Goal: Information Seeking & Learning: Learn about a topic

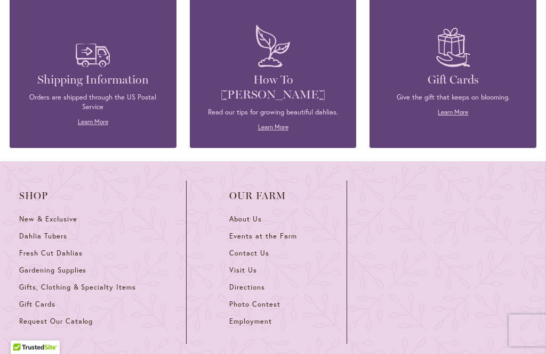
scroll to position [4650, 0]
click at [128, 291] on span "Gifts, Clothing & Specialty Items" at bounding box center [77, 287] width 117 height 9
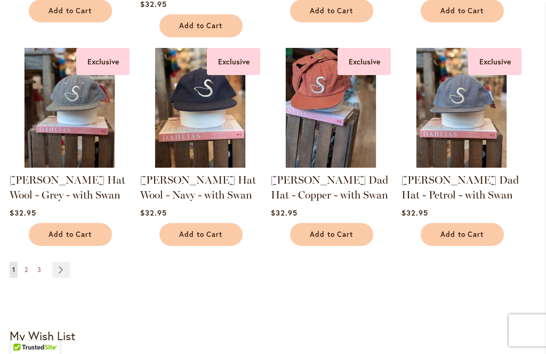
scroll to position [908, 0]
click at [67, 274] on link "Page Next" at bounding box center [61, 270] width 18 height 16
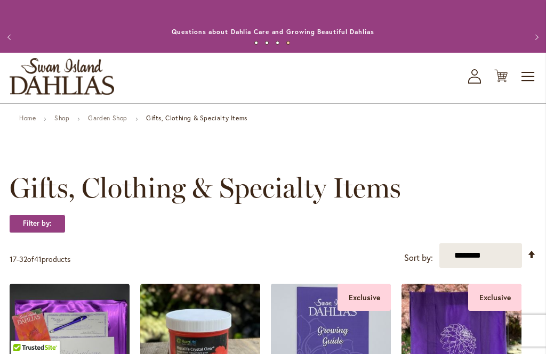
click at [68, 120] on link "Shop" at bounding box center [61, 118] width 15 height 8
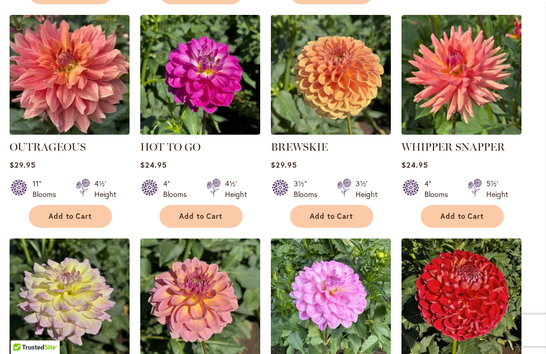
scroll to position [479, 0]
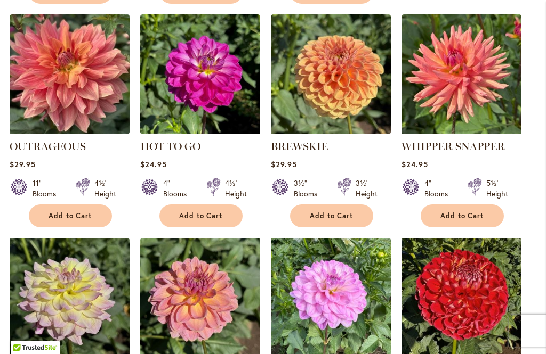
click at [77, 109] on img at bounding box center [70, 74] width 120 height 120
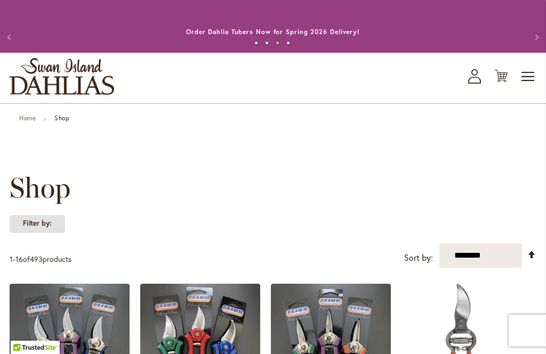
click at [55, 223] on strong "Filter by:" at bounding box center [37, 224] width 55 height 18
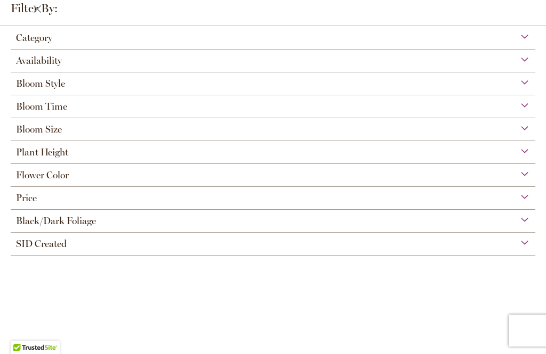
click at [497, 157] on div "Plant Height" at bounding box center [273, 149] width 524 height 17
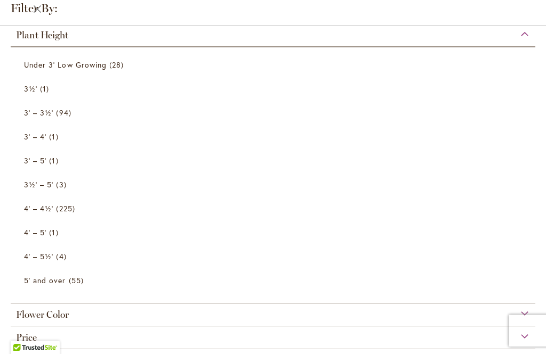
click at [56, 117] on span "94 items" at bounding box center [65, 112] width 18 height 11
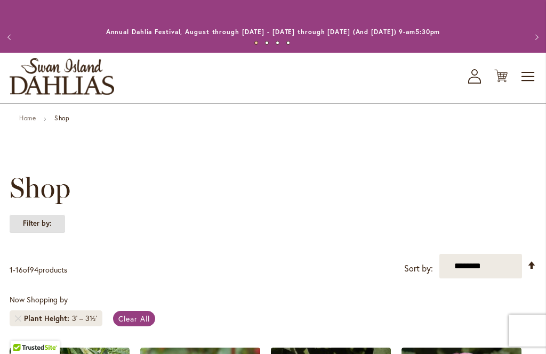
click at [40, 220] on strong "Filter by:" at bounding box center [37, 224] width 55 height 18
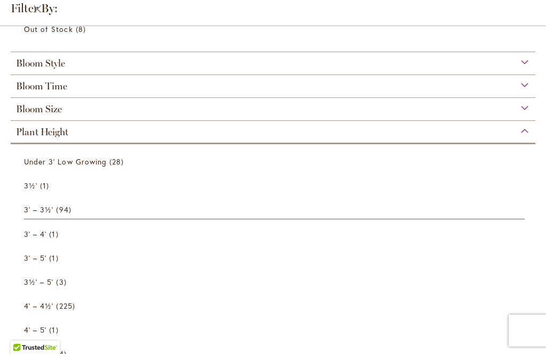
scroll to position [210, 0]
click at [531, 107] on div "Bloom Size" at bounding box center [273, 105] width 524 height 17
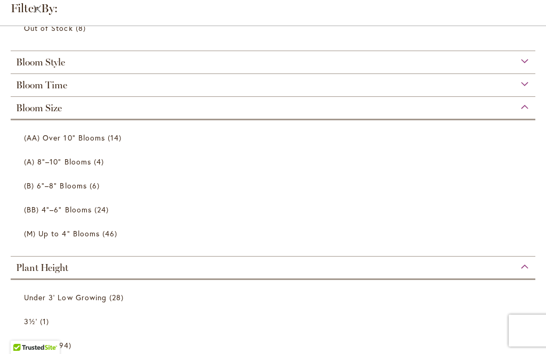
click at [103, 239] on span "46 items" at bounding box center [111, 233] width 18 height 11
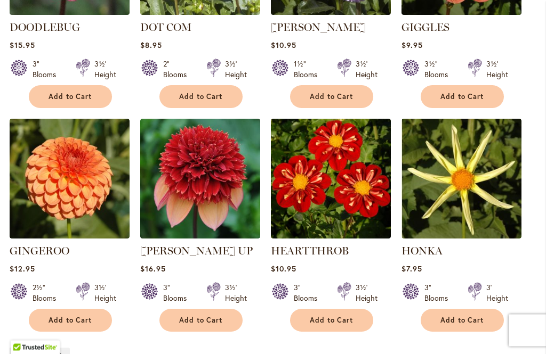
scroll to position [930, 0]
click at [64, 348] on link "Page Next" at bounding box center [61, 356] width 18 height 16
click at [60, 348] on link "Page Next" at bounding box center [61, 356] width 18 height 16
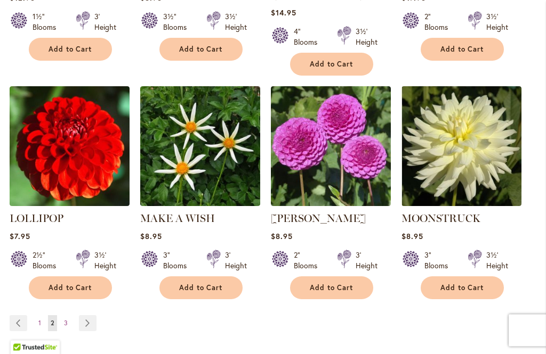
scroll to position [963, 0]
click at [92, 315] on link "Page Next" at bounding box center [88, 323] width 18 height 16
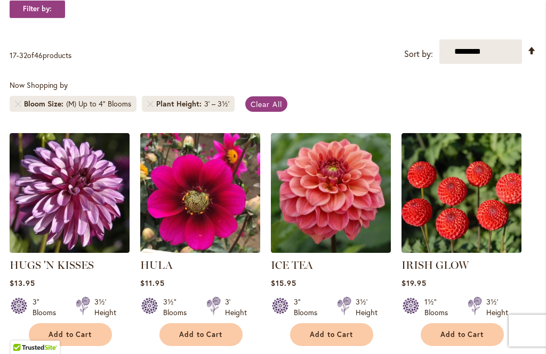
scroll to position [214, 0]
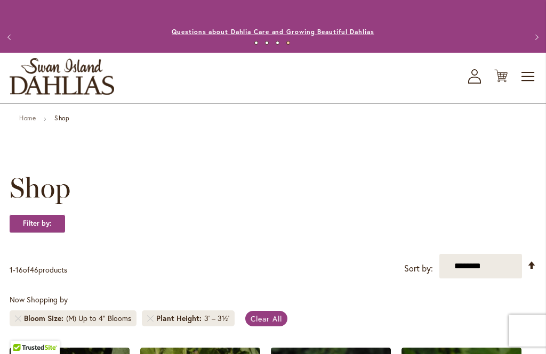
click at [359, 36] on link "Questions about Dahlia Care and Growing Beautiful Dahlias" at bounding box center [273, 32] width 202 height 8
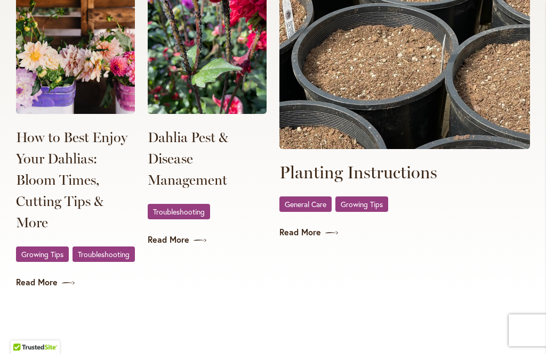
scroll to position [2131, 0]
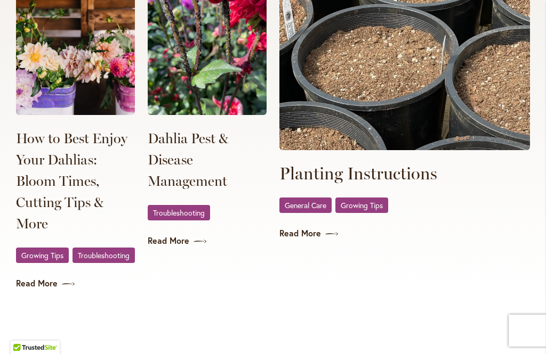
click at [314, 207] on span "General Care" at bounding box center [306, 205] width 42 height 7
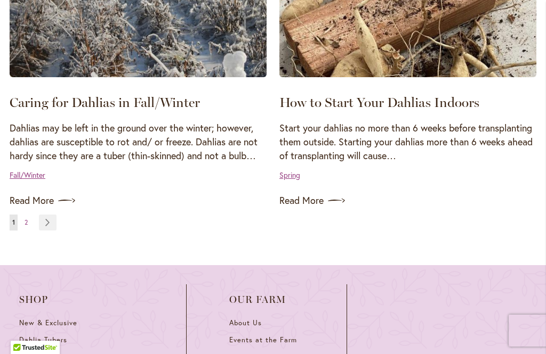
scroll to position [1513, 0]
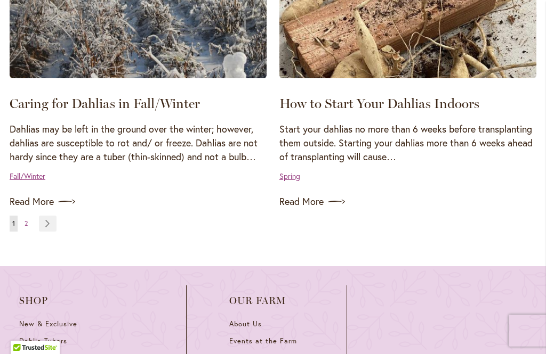
click at [22, 171] on link "Fall/Winter" at bounding box center [28, 176] width 36 height 10
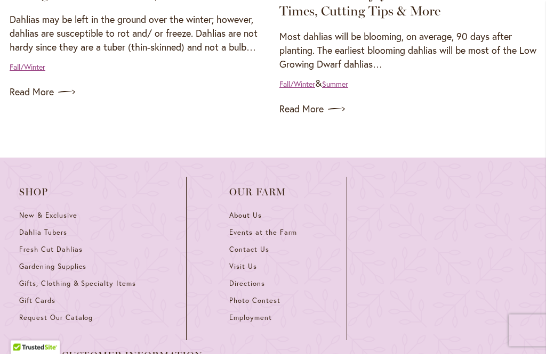
scroll to position [382, 0]
click at [39, 96] on link "Read More" at bounding box center [138, 92] width 257 height 17
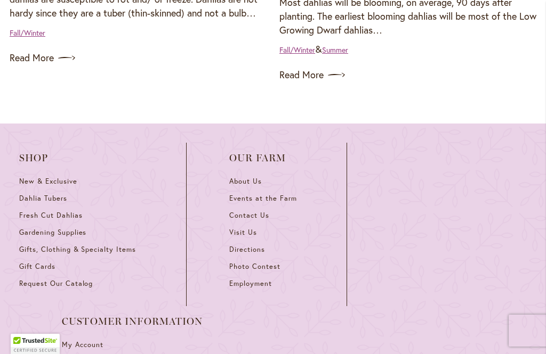
scroll to position [416, 0]
click at [70, 177] on span "New & Exclusive" at bounding box center [48, 181] width 58 height 9
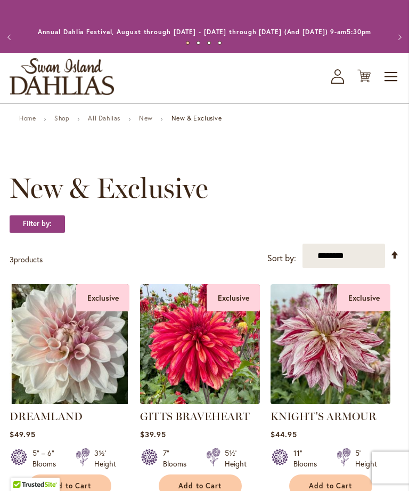
click at [111, 122] on link "All Dahlias" at bounding box center [104, 118] width 33 height 8
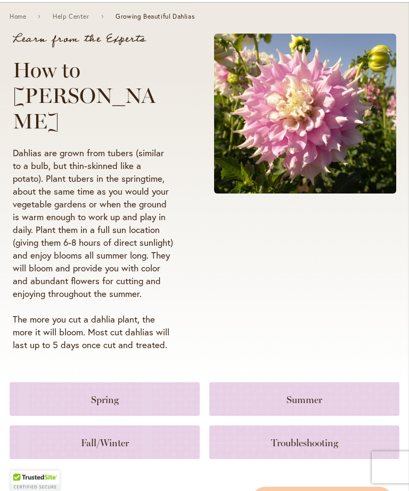
scroll to position [103, 0]
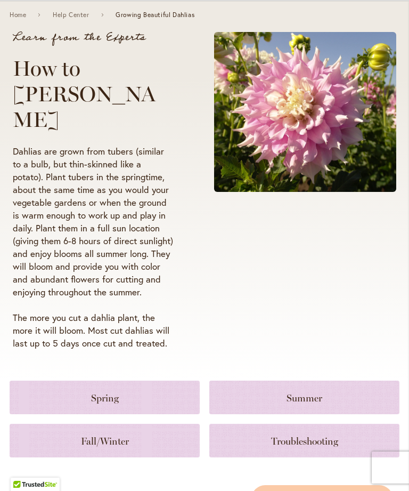
click at [151, 424] on link at bounding box center [105, 441] width 190 height 34
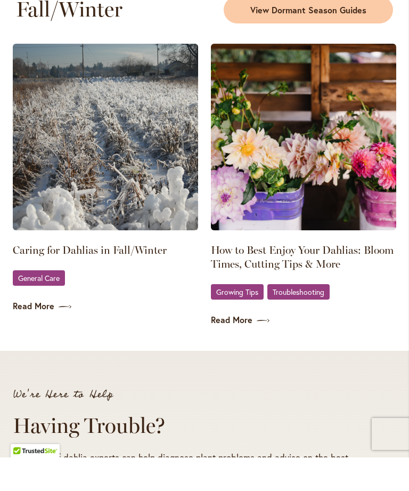
scroll to position [1663, 0]
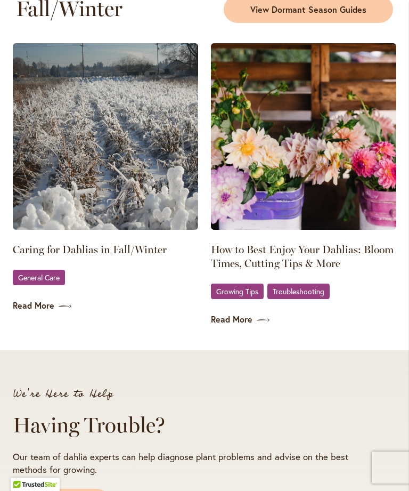
click at [56, 274] on span "General Care" at bounding box center [39, 277] width 42 height 7
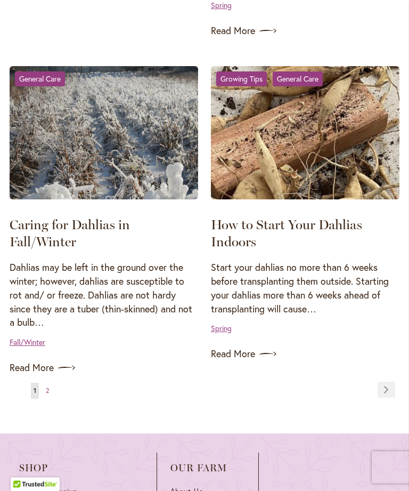
scroll to position [1484, 0]
click at [38, 341] on link "Fall/Winter" at bounding box center [28, 342] width 36 height 10
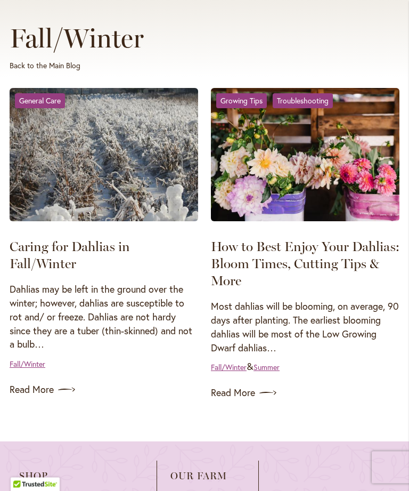
scroll to position [129, 0]
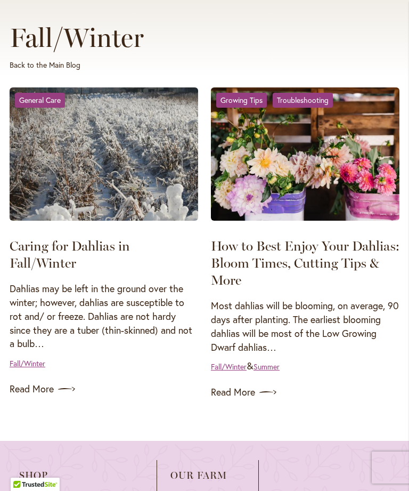
click at [43, 398] on link "Read More" at bounding box center [104, 388] width 189 height 17
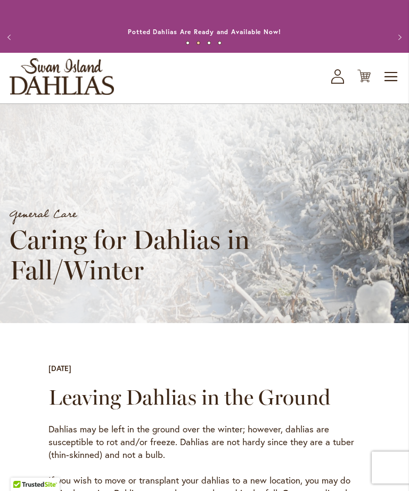
click at [12, 43] on button "Previous" at bounding box center [10, 37] width 21 height 21
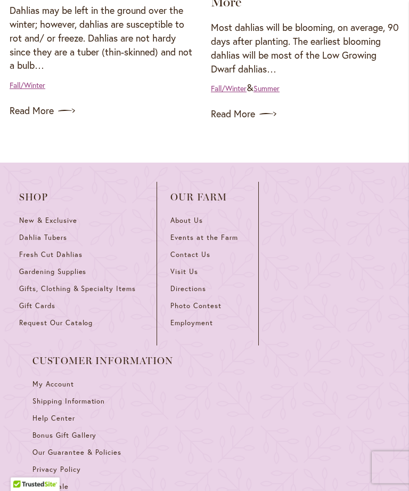
scroll to position [408, 0]
click at [52, 242] on span "Dahlia Tubers" at bounding box center [43, 237] width 48 height 9
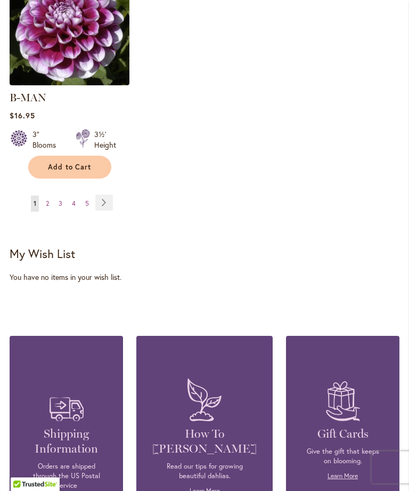
scroll to position [1604, 0]
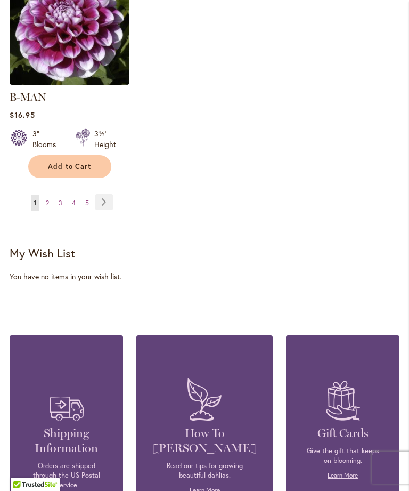
click at [101, 198] on link "Page Next" at bounding box center [104, 202] width 18 height 16
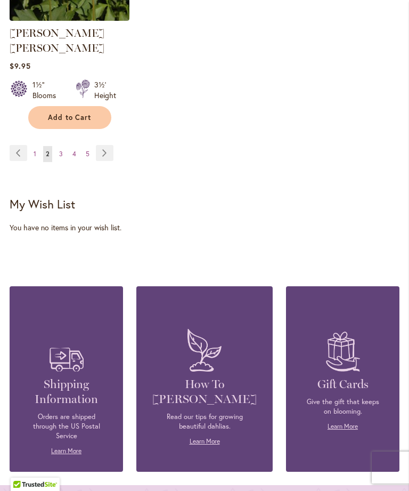
scroll to position [1654, 0]
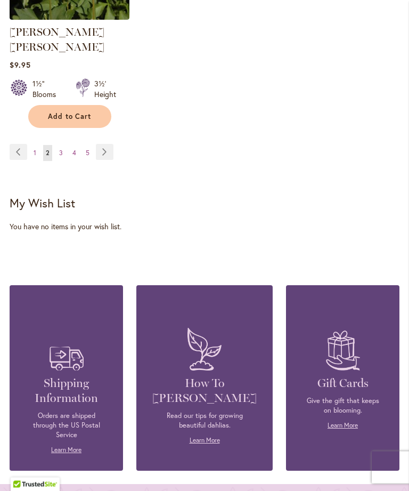
click at [103, 149] on link "Page Next" at bounding box center [105, 152] width 18 height 16
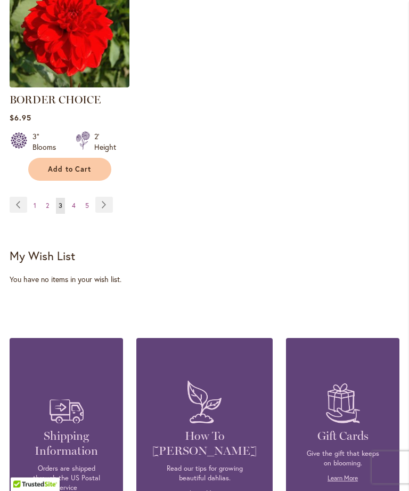
scroll to position [1590, 0]
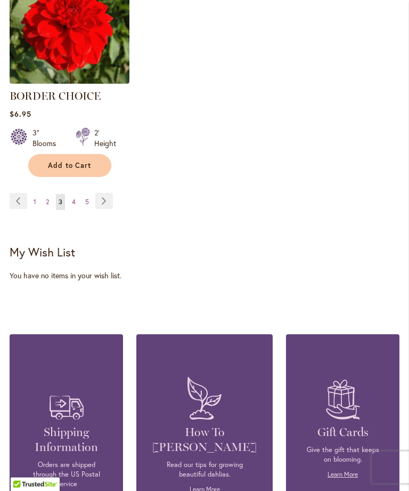
click at [74, 206] on span "4" at bounding box center [74, 202] width 4 height 8
